Goal: Task Accomplishment & Management: Manage account settings

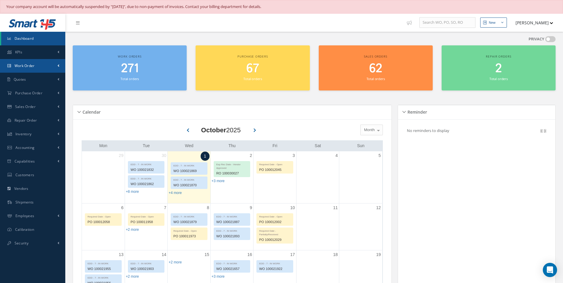
click at [21, 66] on span "Work Order" at bounding box center [25, 65] width 20 height 5
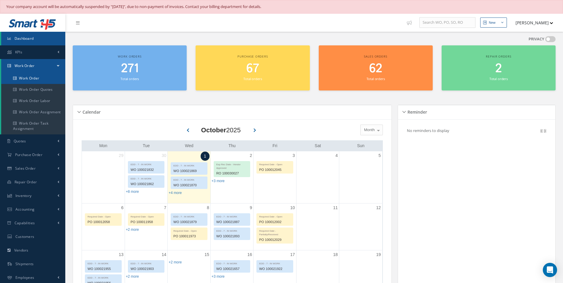
click at [25, 79] on link "Work Order" at bounding box center [33, 78] width 64 height 11
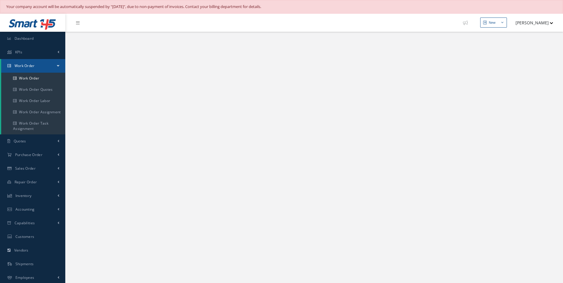
select select "25"
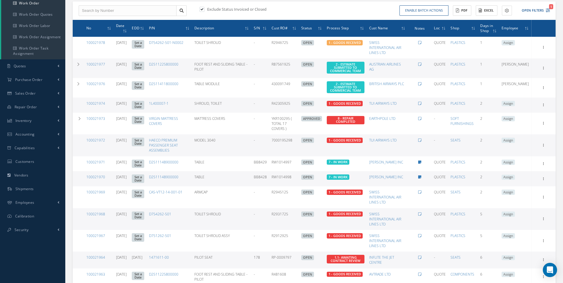
scroll to position [178, 0]
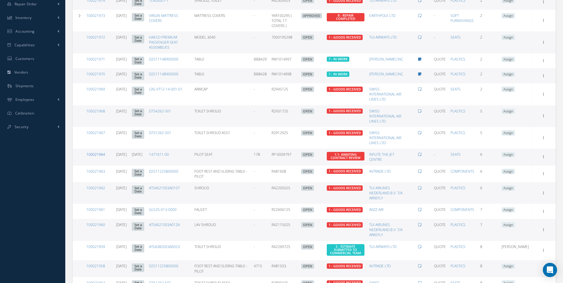
click at [96, 155] on link "100021964" at bounding box center [95, 154] width 19 height 5
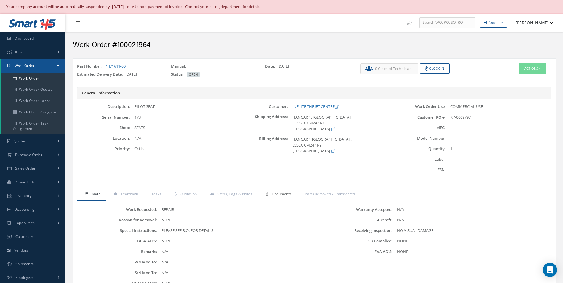
click at [276, 193] on span "Documents" at bounding box center [282, 193] width 20 height 5
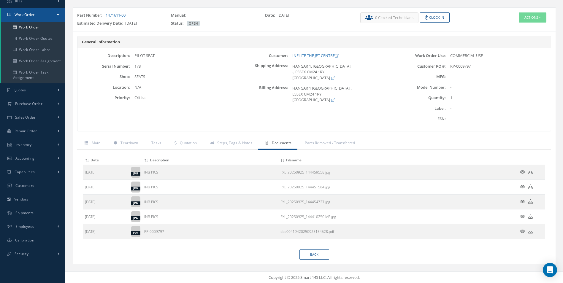
scroll to position [51, 0]
click at [134, 144] on span "Teardown" at bounding box center [129, 142] width 17 height 5
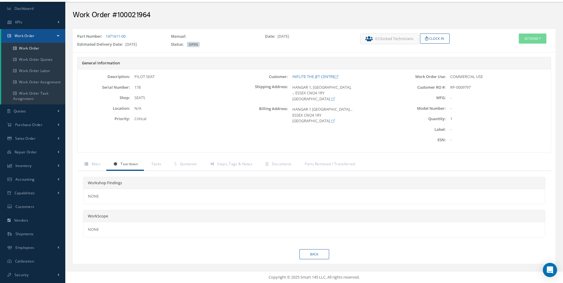
scroll to position [30, 0]
click at [114, 36] on link "1471611-00" at bounding box center [116, 36] width 20 height 5
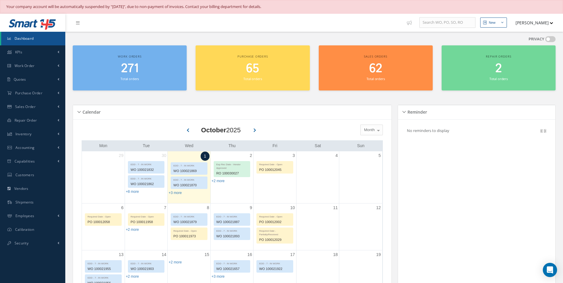
click at [147, 74] on h2 "271" at bounding box center [130, 69] width 108 height 14
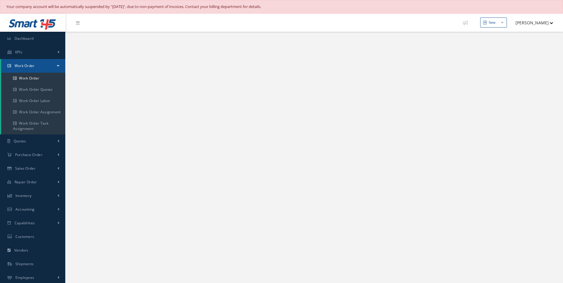
select select "25"
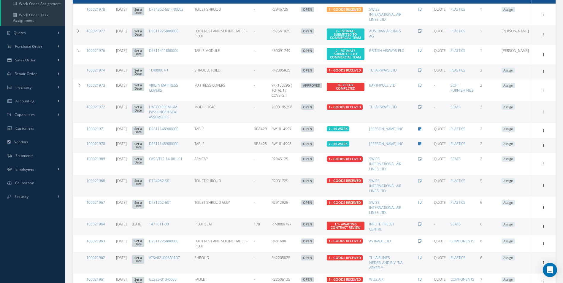
scroll to position [148, 0]
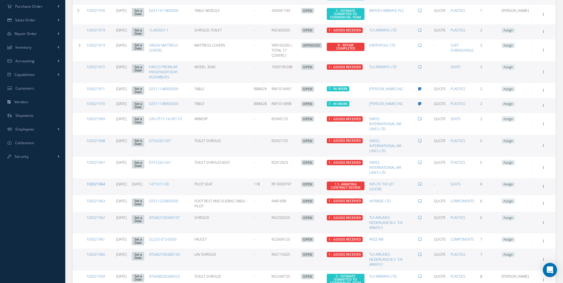
click at [95, 184] on link "100021964" at bounding box center [95, 184] width 19 height 5
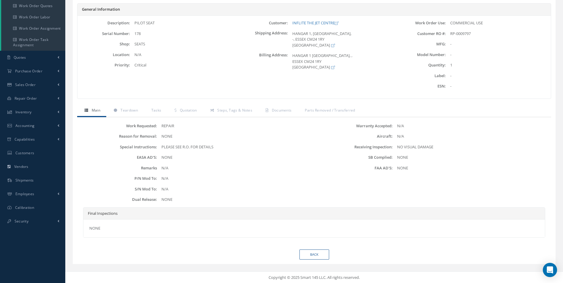
scroll to position [84, 0]
click at [274, 110] on span "Documents" at bounding box center [282, 109] width 20 height 5
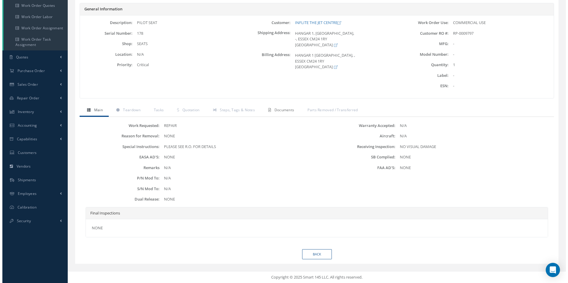
scroll to position [51, 0]
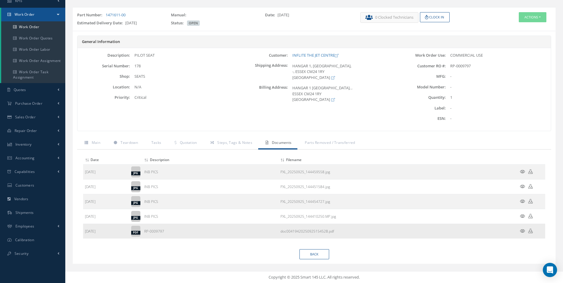
click at [522, 231] on icon at bounding box center [522, 231] width 5 height 4
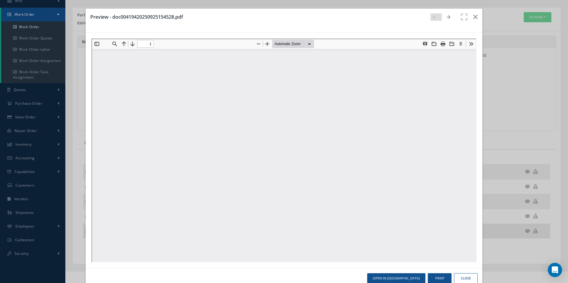
scroll to position [0, 0]
type input "0"
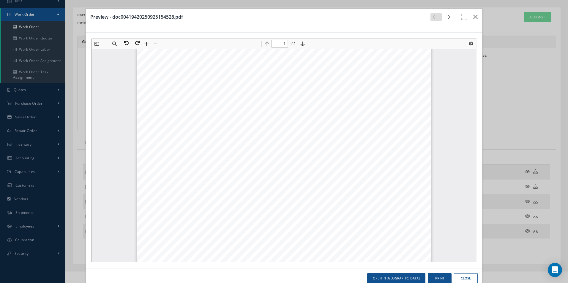
scroll to position [240, 0]
type input "2"
click at [473, 17] on icon "button" at bounding box center [475, 16] width 4 height 7
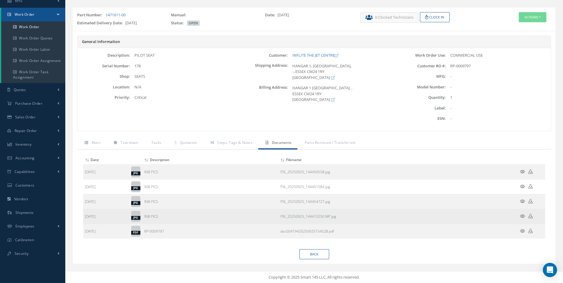
click at [522, 215] on icon at bounding box center [522, 216] width 5 height 4
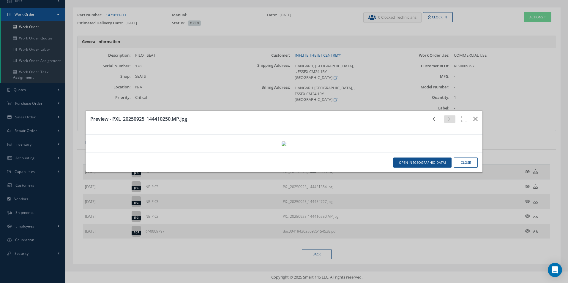
scroll to position [237, 0]
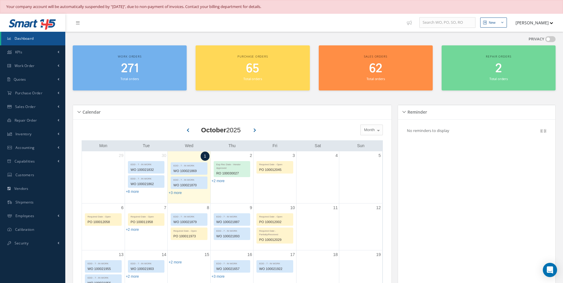
click at [162, 74] on h2 "271" at bounding box center [130, 69] width 108 height 14
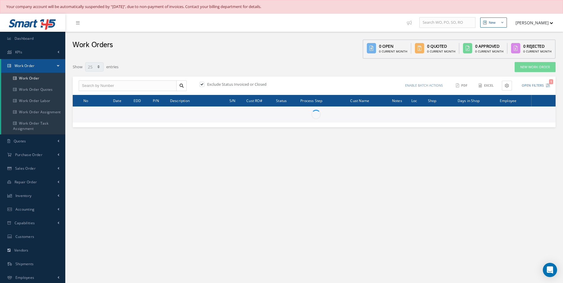
select select "25"
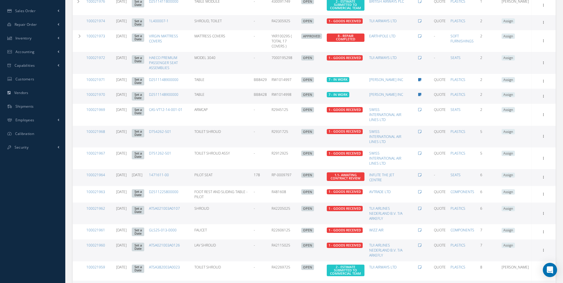
scroll to position [178, 0]
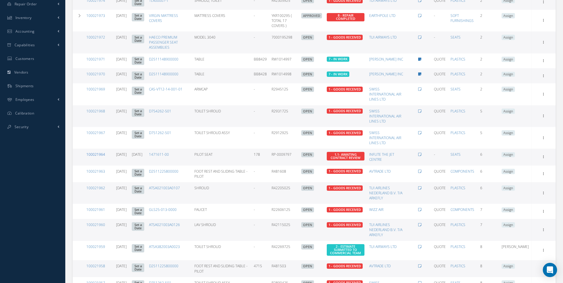
click at [102, 154] on link "100021964" at bounding box center [95, 154] width 19 height 5
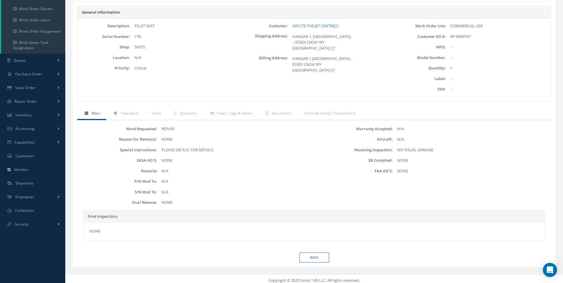
scroll to position [84, 0]
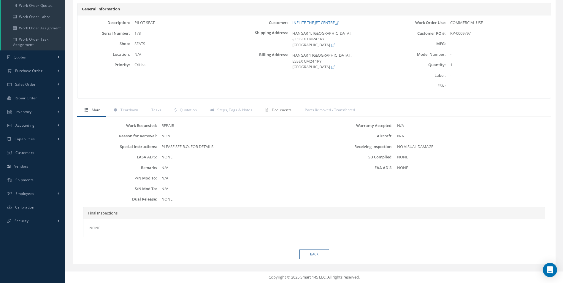
click at [283, 111] on span "Documents" at bounding box center [282, 109] width 20 height 5
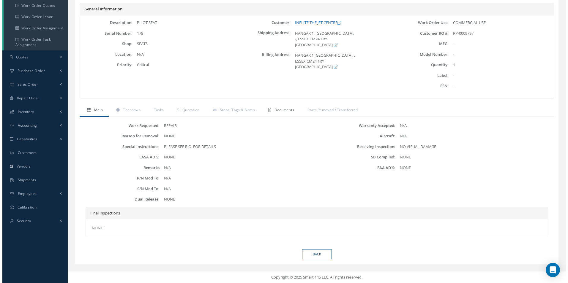
scroll to position [51, 0]
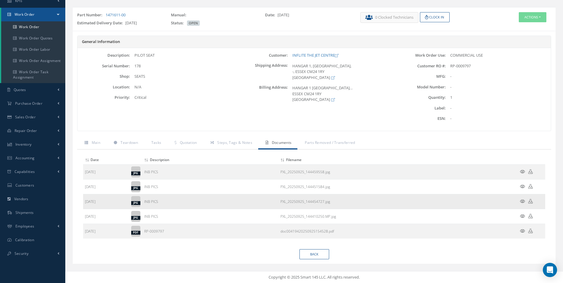
click at [523, 200] on icon at bounding box center [522, 201] width 5 height 4
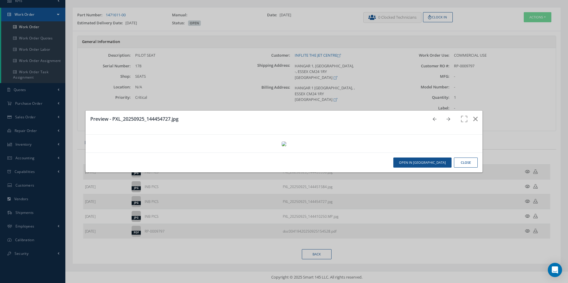
scroll to position [0, 0]
click at [473, 115] on icon "button" at bounding box center [475, 118] width 4 height 7
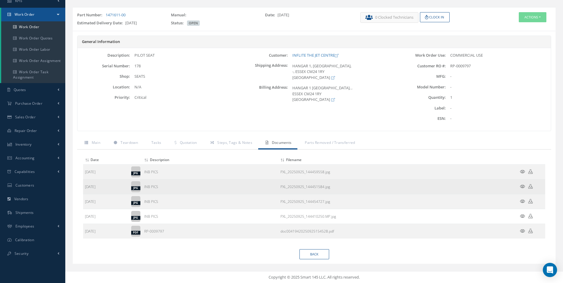
click at [521, 185] on icon at bounding box center [522, 186] width 5 height 4
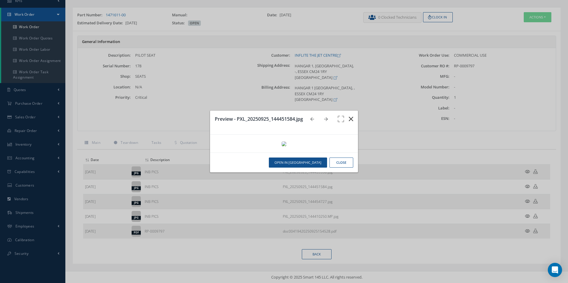
click at [349, 115] on icon "button" at bounding box center [350, 118] width 4 height 7
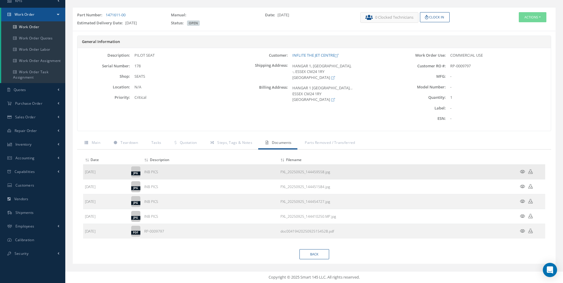
click at [522, 170] on icon at bounding box center [522, 171] width 5 height 4
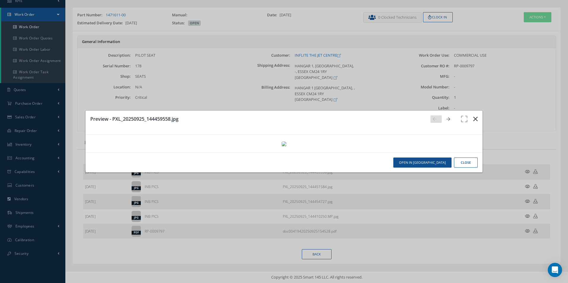
click at [473, 115] on icon "button" at bounding box center [475, 118] width 4 height 7
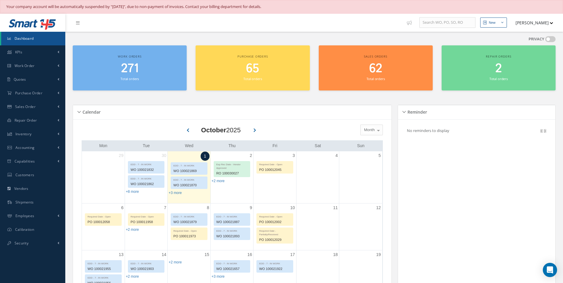
click at [132, 74] on span "271" at bounding box center [130, 68] width 18 height 17
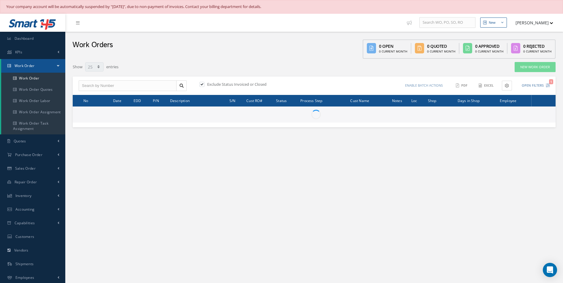
select select "25"
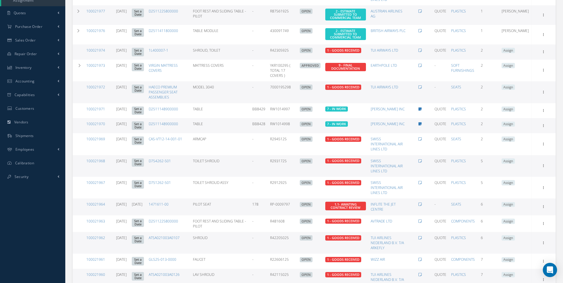
scroll to position [148, 0]
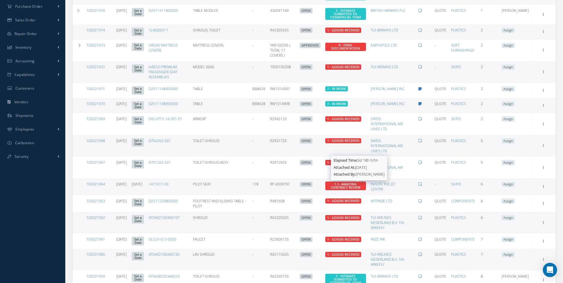
click at [360, 185] on span "1.1- AWAITING CONTRACT REVIEW" at bounding box center [346, 186] width 30 height 8
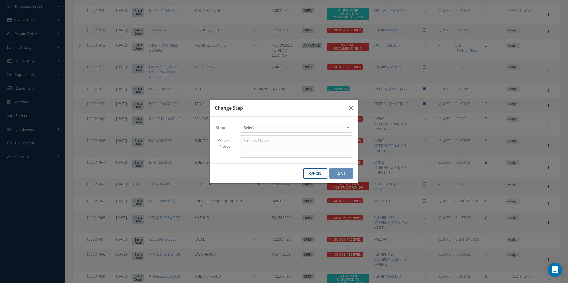
click at [347, 126] on b at bounding box center [348, 128] width 5 height 9
click at [346, 173] on button "Save" at bounding box center [341, 174] width 24 height 10
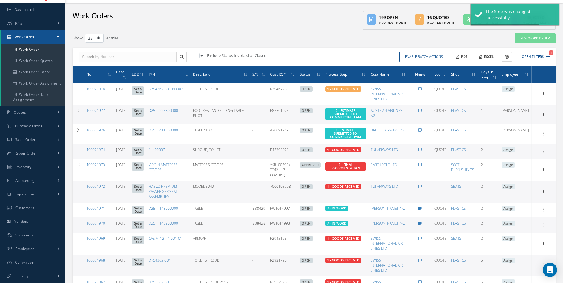
scroll to position [148, 0]
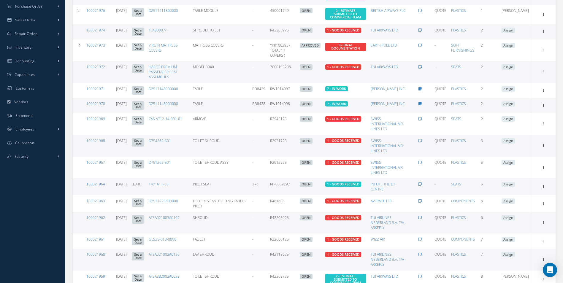
click at [102, 184] on link "100021964" at bounding box center [95, 184] width 19 height 5
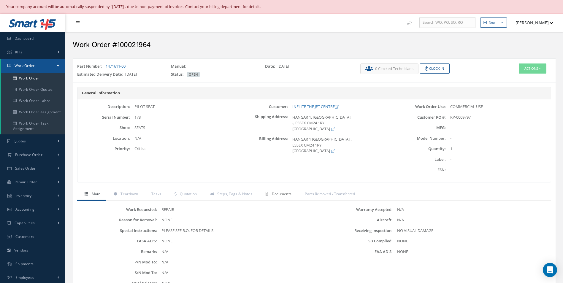
click at [285, 195] on span "Documents" at bounding box center [282, 193] width 20 height 5
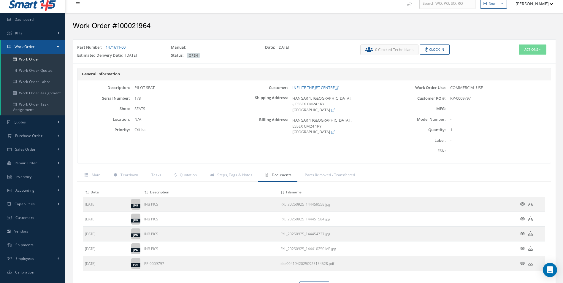
scroll to position [30, 0]
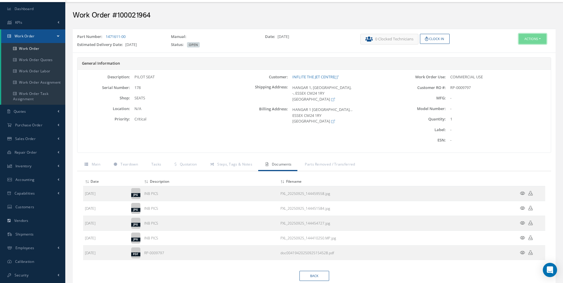
click at [538, 38] on button "Actions" at bounding box center [533, 39] width 28 height 10
click at [513, 51] on link "Edit" at bounding box center [523, 50] width 47 height 8
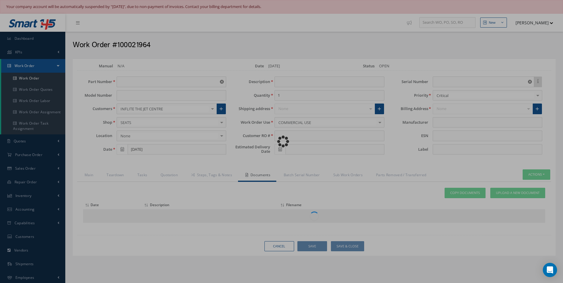
type input "1471611-00"
type input "[DATE]"
type input "PILOT SEAT"
type input "RP-0009797"
type input "[DATE]"
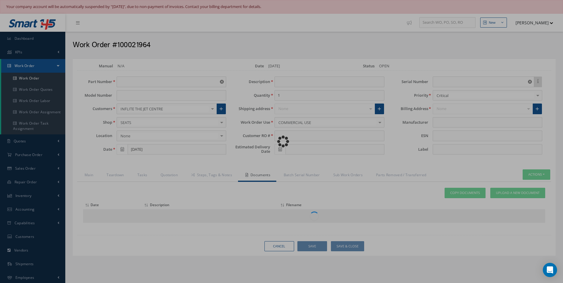
type input "178"
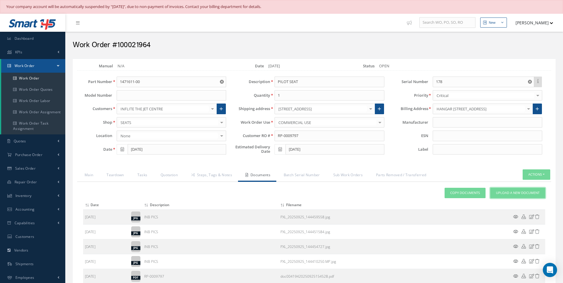
click at [518, 194] on span "Upload a New Document" at bounding box center [518, 193] width 44 height 5
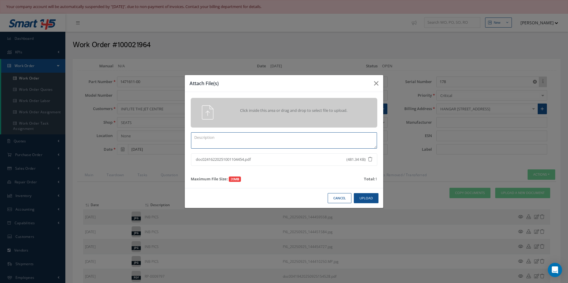
click at [194, 137] on textarea at bounding box center [284, 140] width 186 height 16
type textarea "c"
type textarea "Contract Review"
click at [365, 197] on button "Upload" at bounding box center [366, 198] width 25 height 10
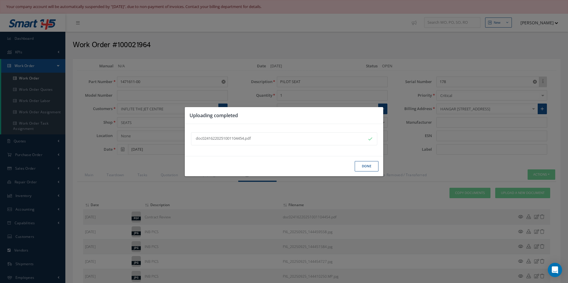
click at [364, 167] on button "Done" at bounding box center [366, 166] width 24 height 10
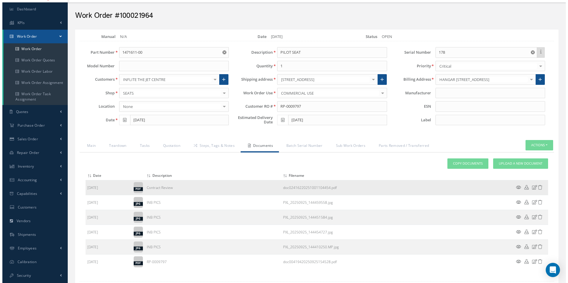
scroll to position [68, 0]
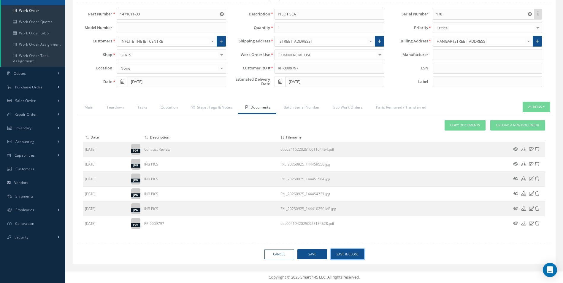
click at [352, 255] on button "Save & Close" at bounding box center [347, 254] width 33 height 10
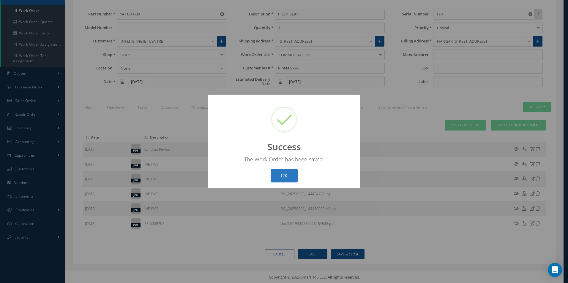
click at [286, 178] on button "OK" at bounding box center [283, 176] width 27 height 14
select select "25"
